Goal: Obtain resource: Download file/media

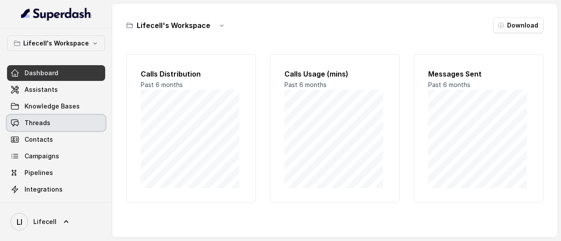
click at [53, 123] on link "Threads" at bounding box center [56, 123] width 98 height 16
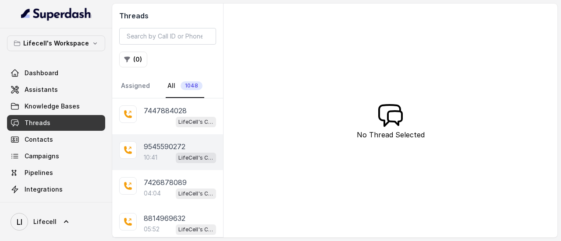
click at [179, 145] on p "9545590272" at bounding box center [165, 147] width 42 height 11
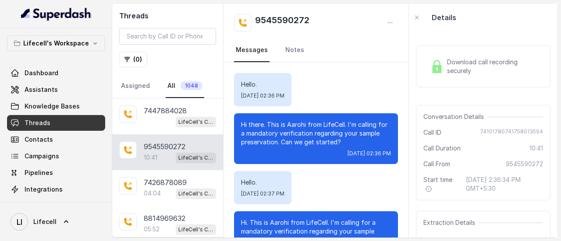
click at [493, 82] on div "Download call recording securely" at bounding box center [483, 67] width 135 height 42
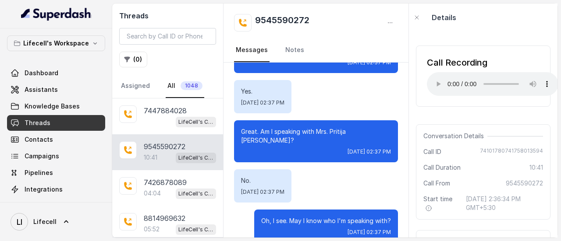
scroll to position [294, 0]
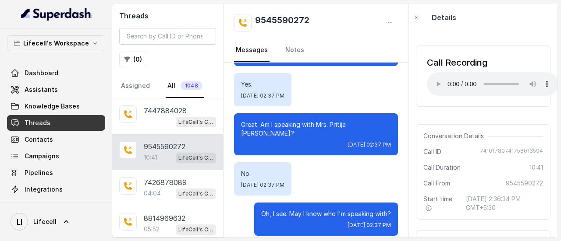
click at [158, 148] on p "9545590272" at bounding box center [165, 147] width 42 height 11
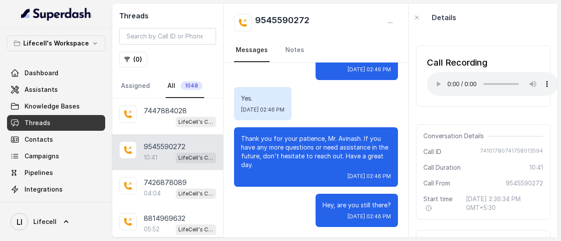
scroll to position [3895, 0]
drag, startPoint x: 321, startPoint y: 18, endPoint x: 256, endPoint y: 20, distance: 64.9
click at [256, 20] on div "9545590272" at bounding box center [316, 23] width 164 height 18
copy h2 "9545590272"
click at [324, 21] on div "9545590272" at bounding box center [316, 23] width 164 height 18
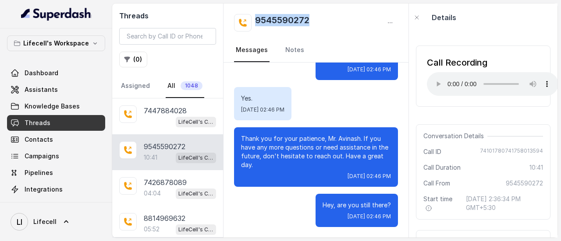
drag, startPoint x: 324, startPoint y: 21, endPoint x: 255, endPoint y: 23, distance: 68.8
click at [255, 23] on div "9545590272" at bounding box center [316, 23] width 164 height 18
copy h2 "9545590272"
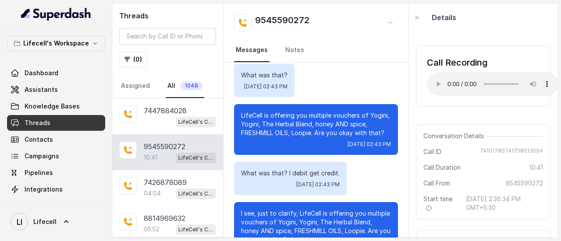
scroll to position [2927, 0]
